Goal: Register for event/course

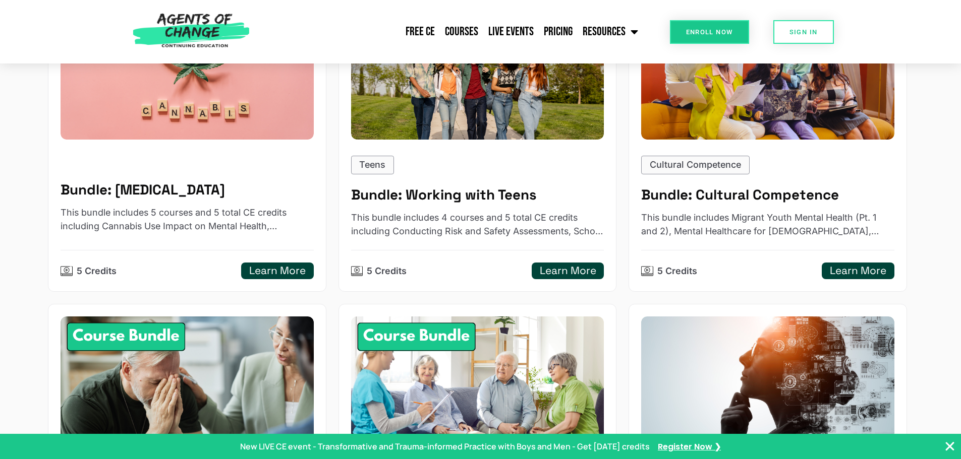
scroll to position [908, 0]
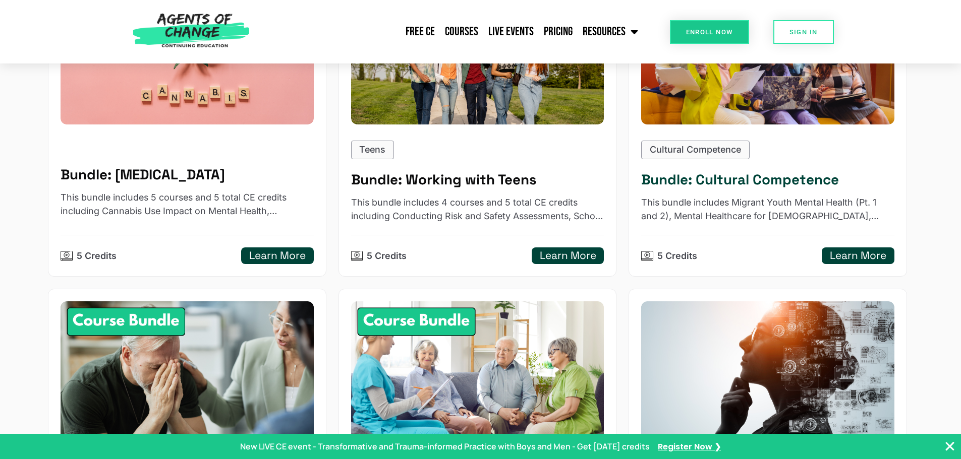
click at [715, 184] on h5 "Bundle: Cultural Competence" at bounding box center [767, 179] width 253 height 17
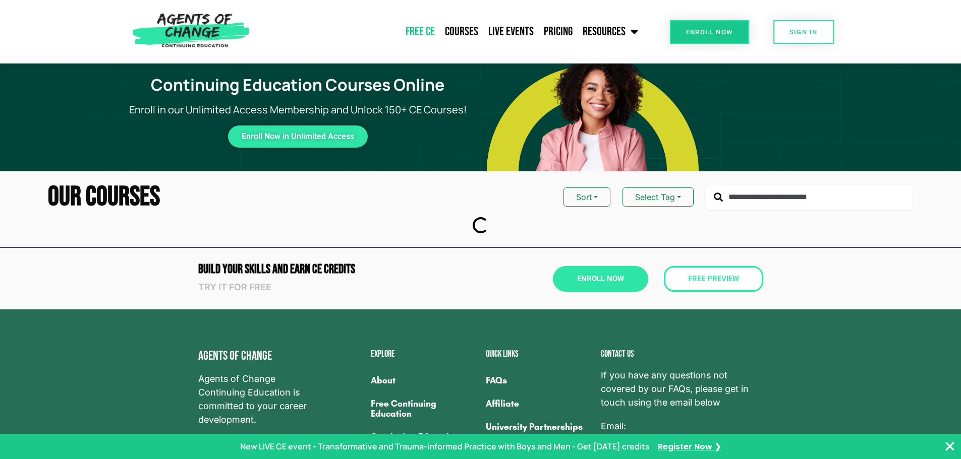
click at [427, 24] on link "Free CE" at bounding box center [419, 31] width 39 height 25
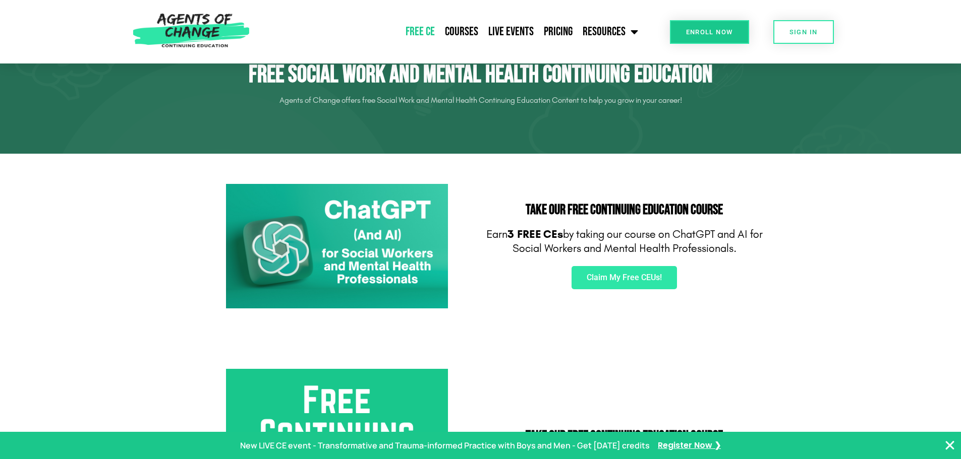
scroll to position [50, 0]
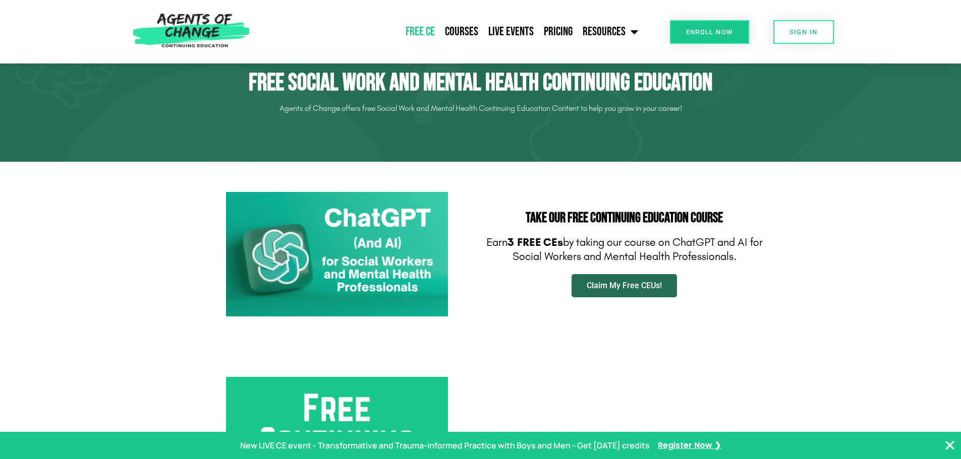
click at [601, 280] on link "Claim My Free CEUs!" at bounding box center [623, 285] width 105 height 23
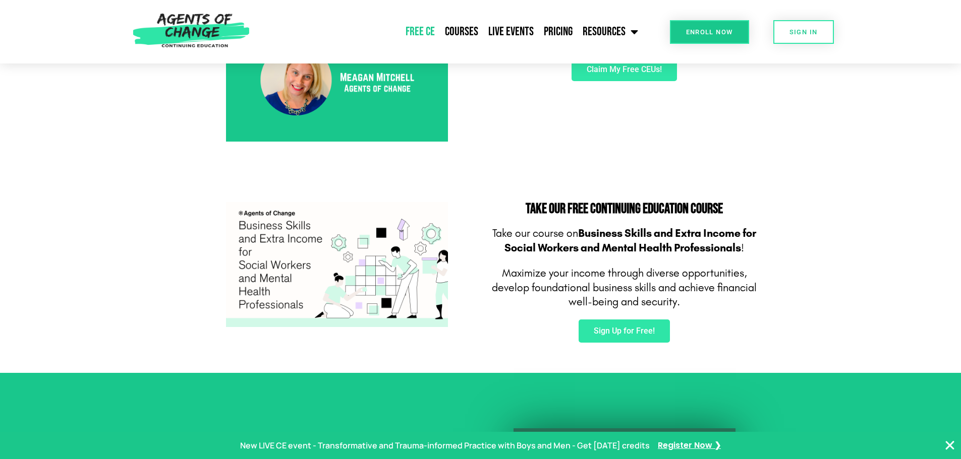
scroll to position [504, 0]
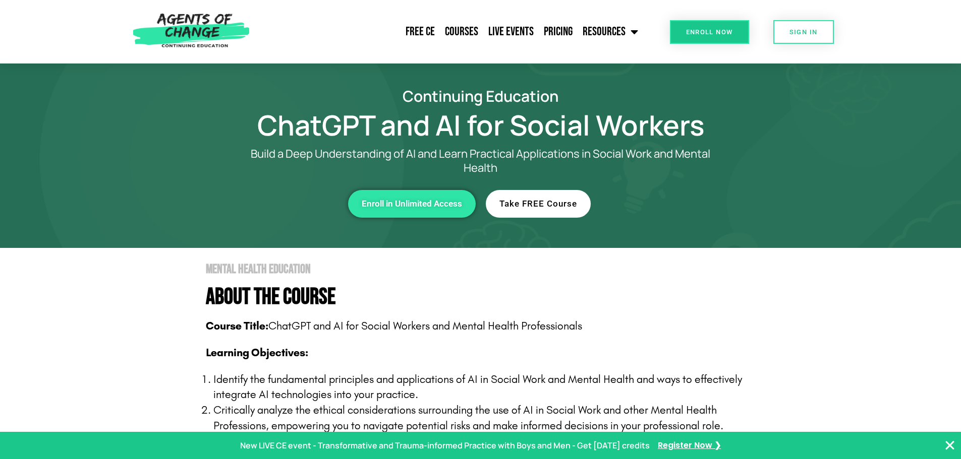
click at [532, 202] on span "Take FREE Course" at bounding box center [538, 204] width 78 height 9
